Goal: Transaction & Acquisition: Purchase product/service

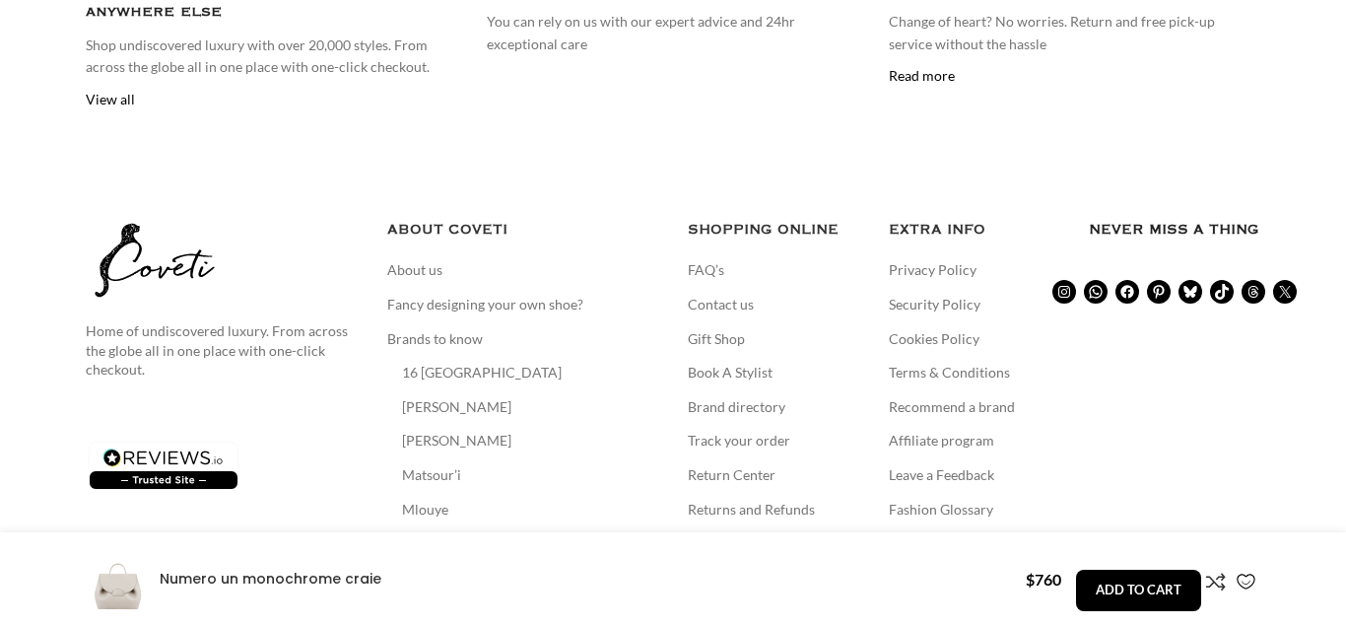
scroll to position [5825, 0]
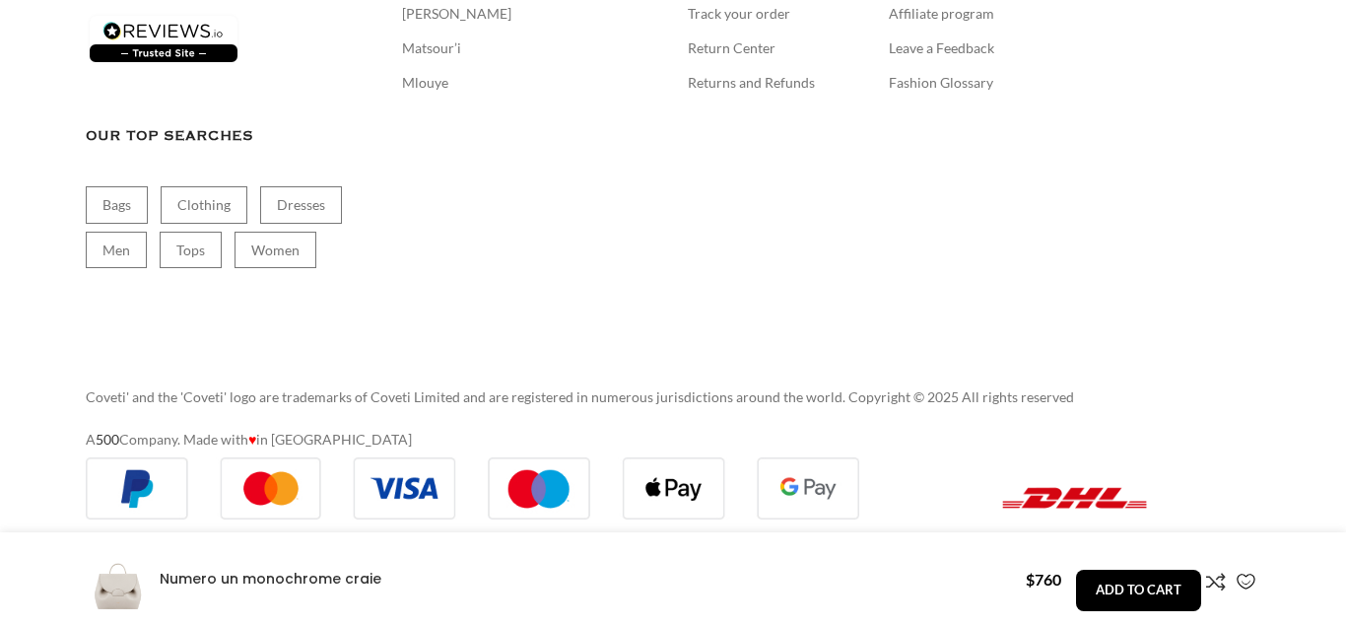
click at [1073, 316] on aside "Home of undiscovered luxury. From across the globe all in one place with one-cl…" at bounding box center [673, 70] width 1175 height 634
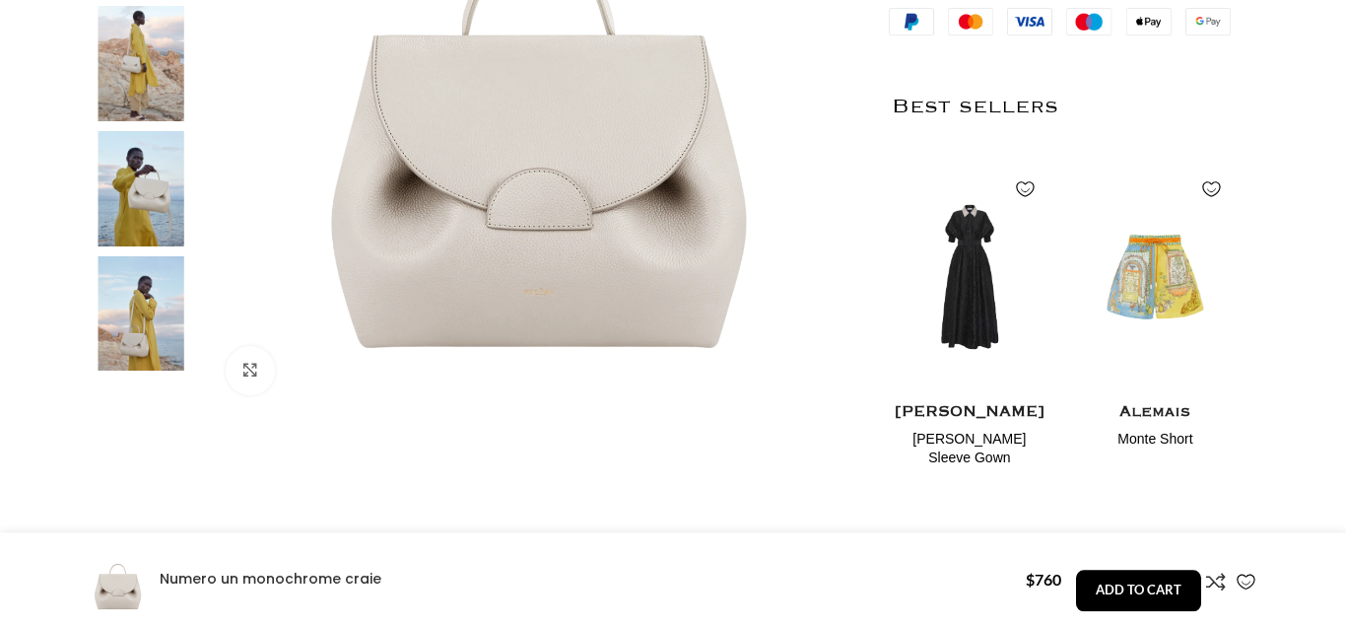
scroll to position [659, 0]
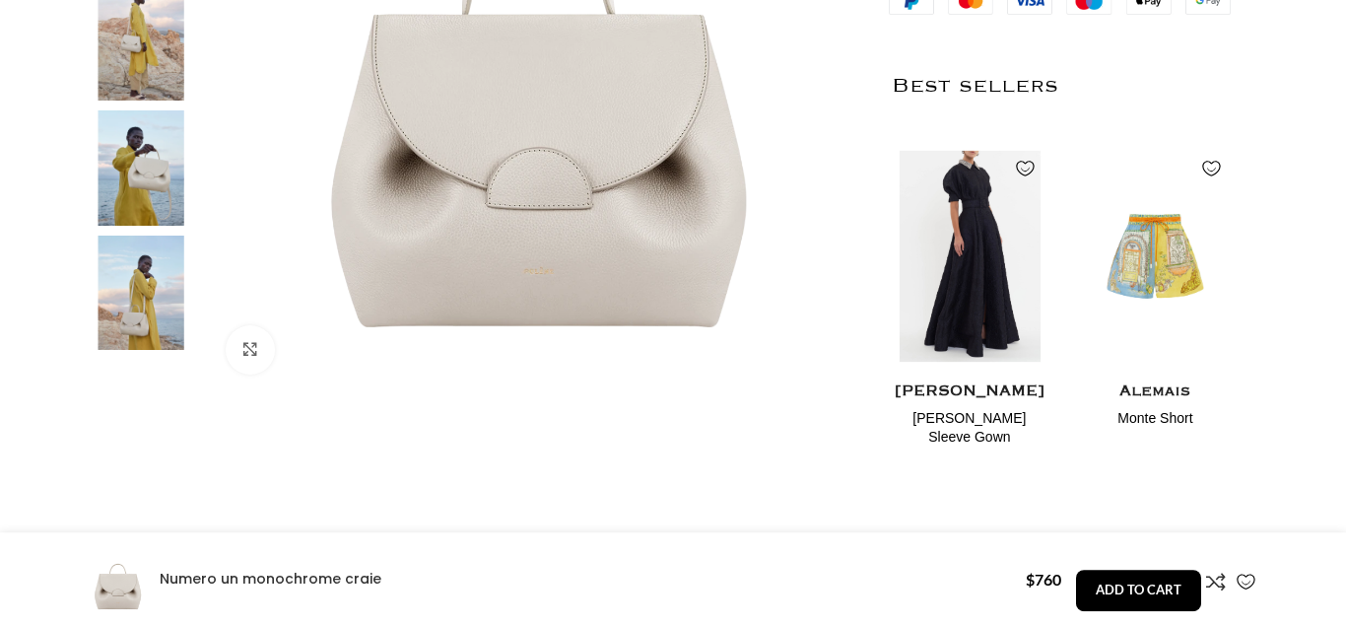
click at [910, 286] on img "1 / 2" at bounding box center [969, 255] width 161 height 243
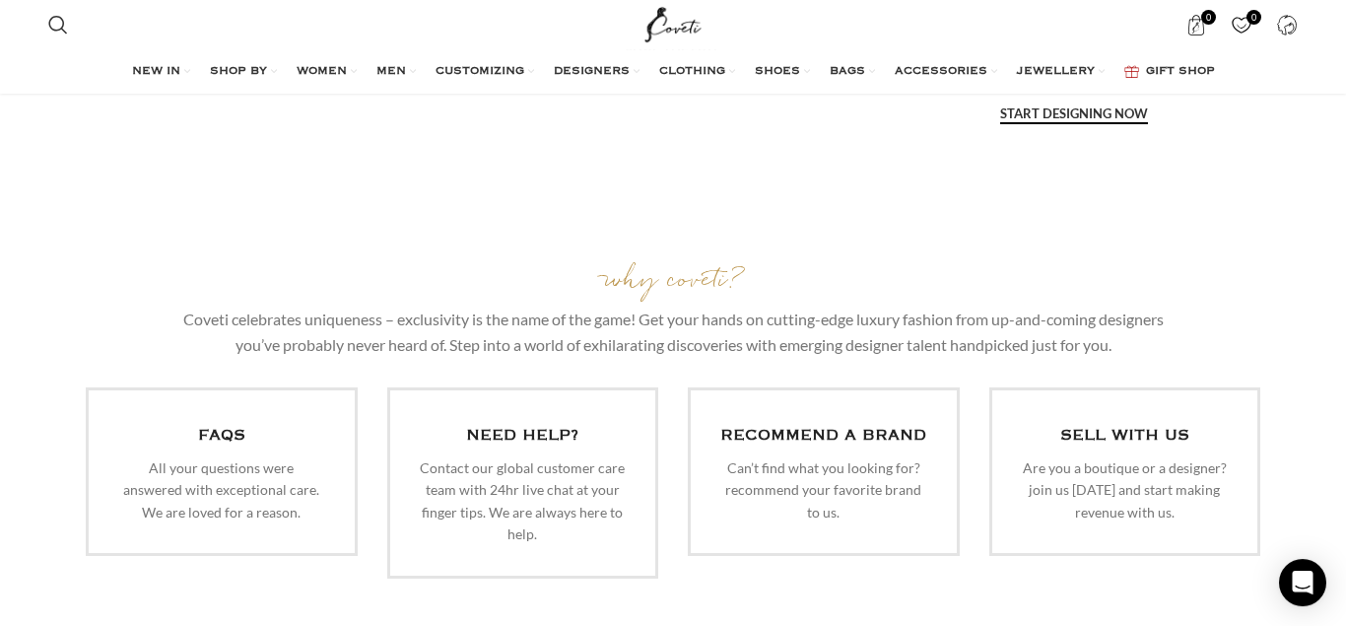
scroll to position [3754, 0]
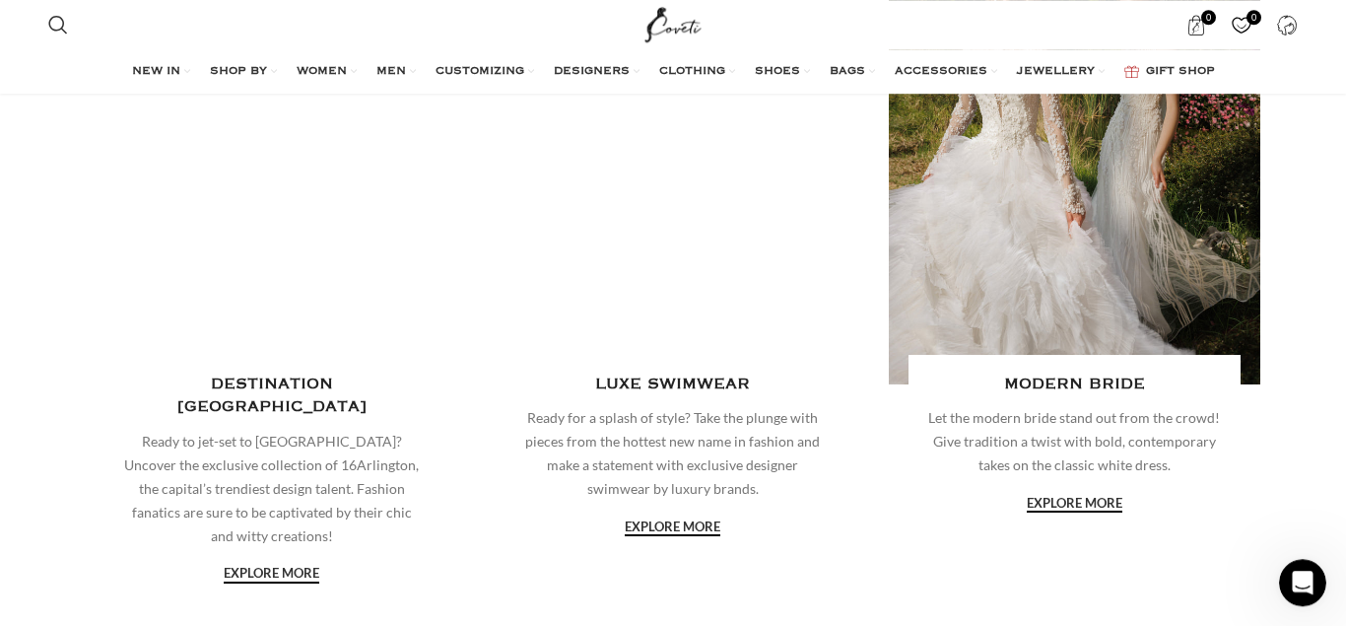
scroll to position [2558, 0]
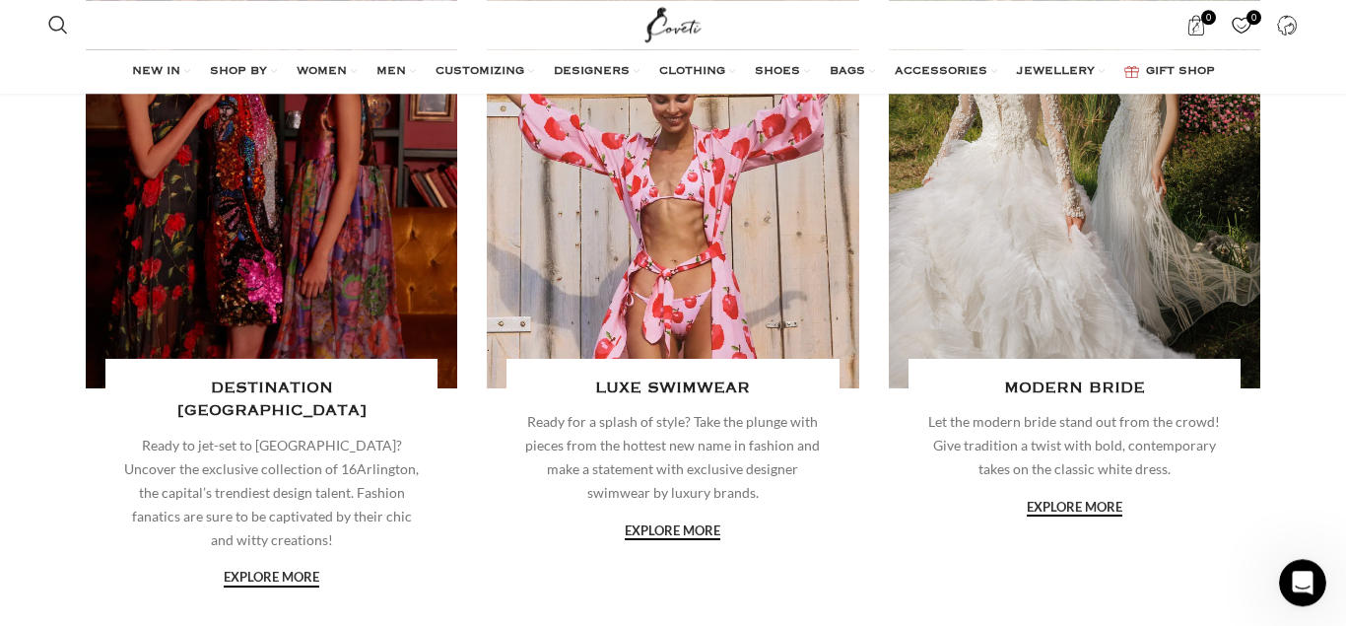
click at [761, 282] on link "Banner link" at bounding box center [673, 191] width 372 height 394
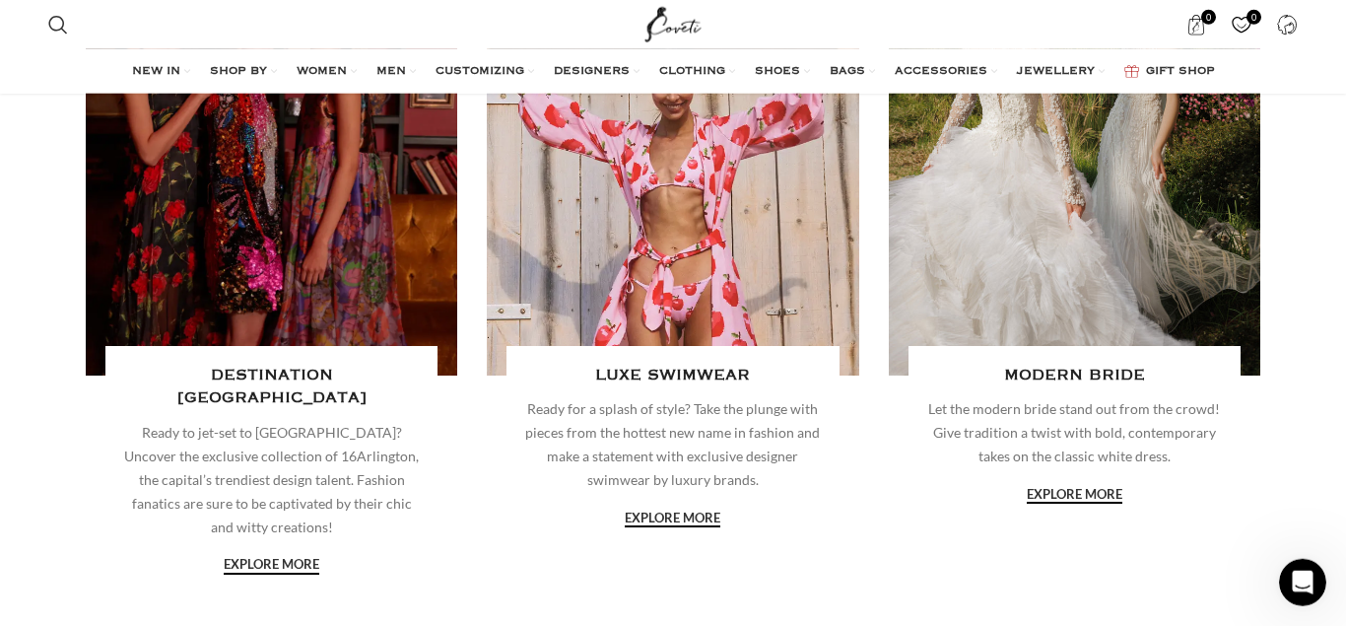
scroll to position [2573, 0]
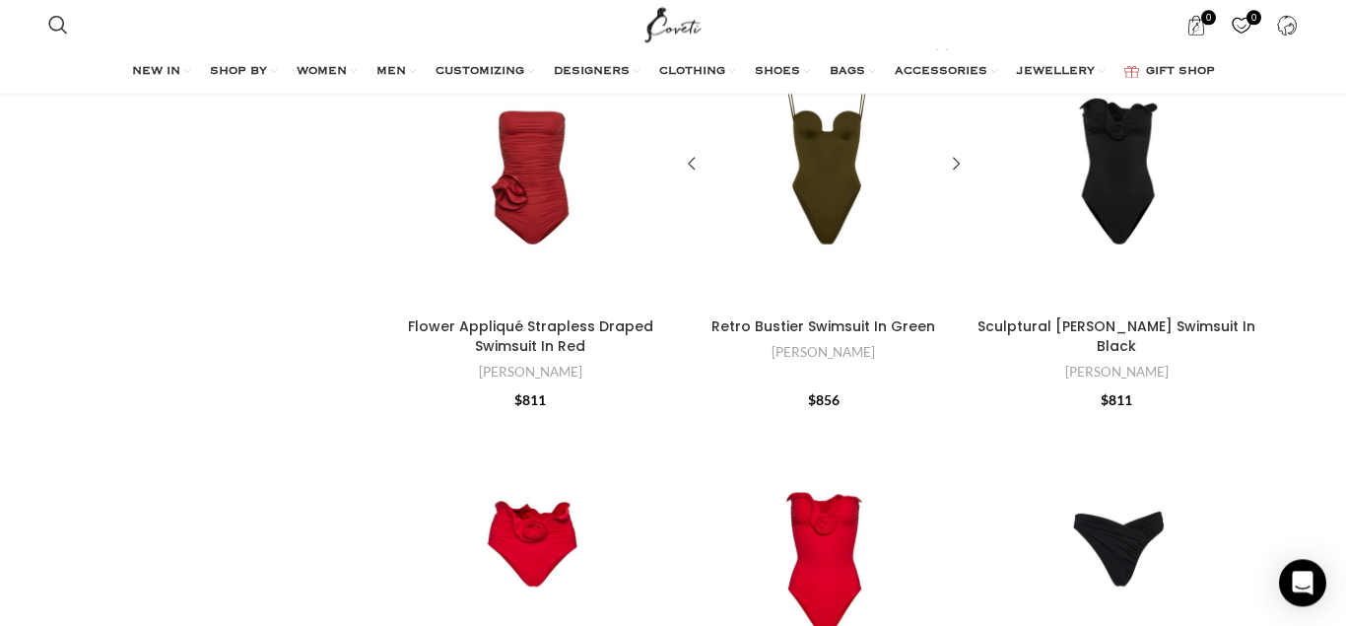
scroll to position [1729, 0]
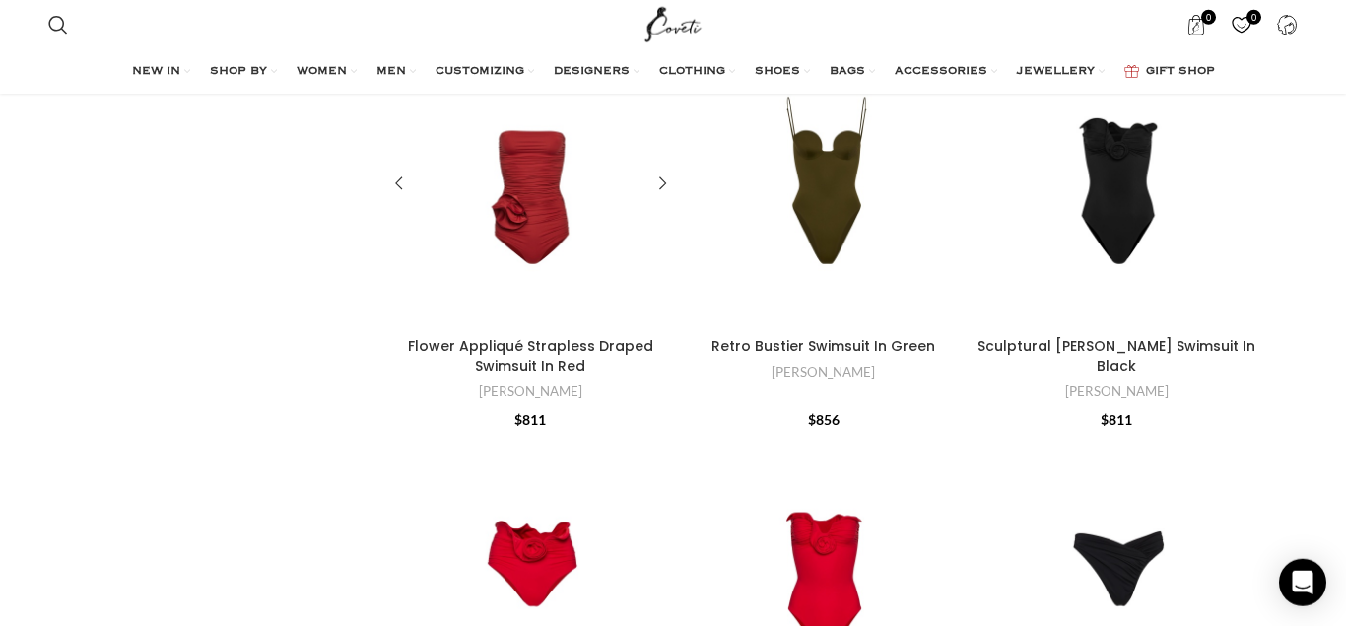
click at [518, 251] on div "Flower Appliqué Strapless Draped Swimsuit In Red" at bounding box center [531, 184] width 96 height 288
